Goal: Task Accomplishment & Management: Manage account settings

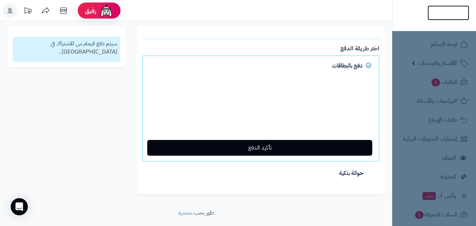
click at [434, 12] on img at bounding box center [449, 13] width 42 height 15
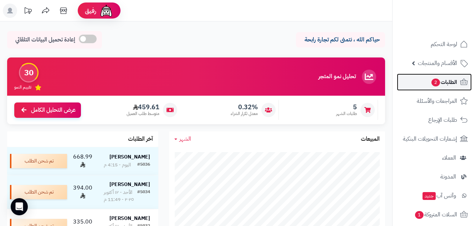
click at [440, 83] on span "الطلبات 2" at bounding box center [444, 82] width 26 height 10
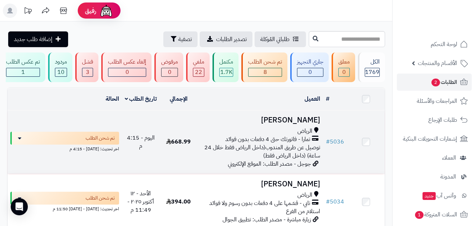
scroll to position [71, 0]
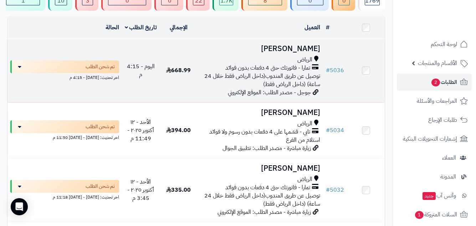
click at [274, 78] on span "توصيل عن طريق المندوب(داخل الرياض فقط خلال 24 ساعة) (داخل الرياض فقط)" at bounding box center [262, 80] width 116 height 17
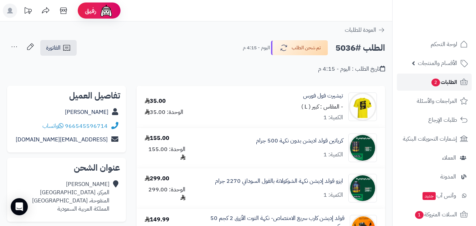
click at [436, 83] on span "2" at bounding box center [436, 82] width 9 height 8
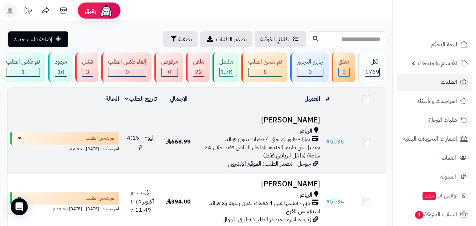
scroll to position [107, 0]
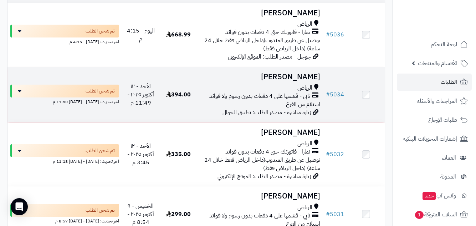
click at [281, 81] on h3 "[PERSON_NAME]" at bounding box center [260, 77] width 120 height 8
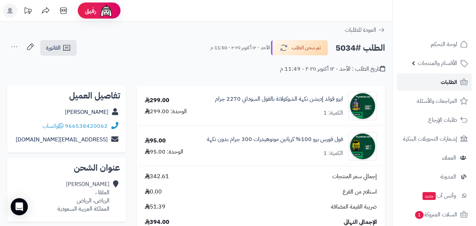
click at [439, 80] on link "الطلبات" at bounding box center [434, 81] width 75 height 17
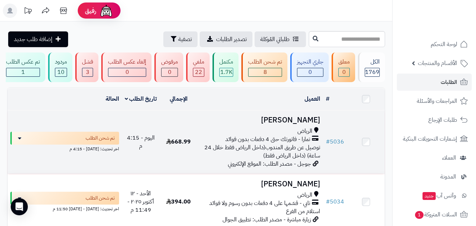
click at [296, 118] on td "[PERSON_NAME] [PERSON_NAME] - فاتورتك حتى 4 دفعات بدون فوائد توصيل عن طريق المن…" at bounding box center [261, 141] width 126 height 63
click at [291, 117] on td "[PERSON_NAME] [PERSON_NAME] - فاتورتك حتى 4 دفعات بدون فوائد توصيل عن طريق المن…" at bounding box center [261, 141] width 126 height 63
click at [286, 122] on h3 "[PERSON_NAME]" at bounding box center [260, 120] width 120 height 8
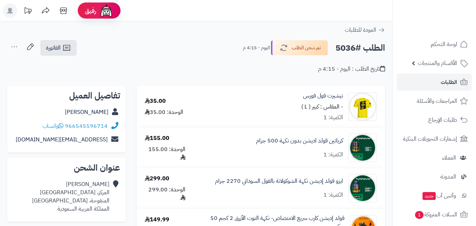
scroll to position [71, 0]
